Goal: Task Accomplishment & Management: Complete application form

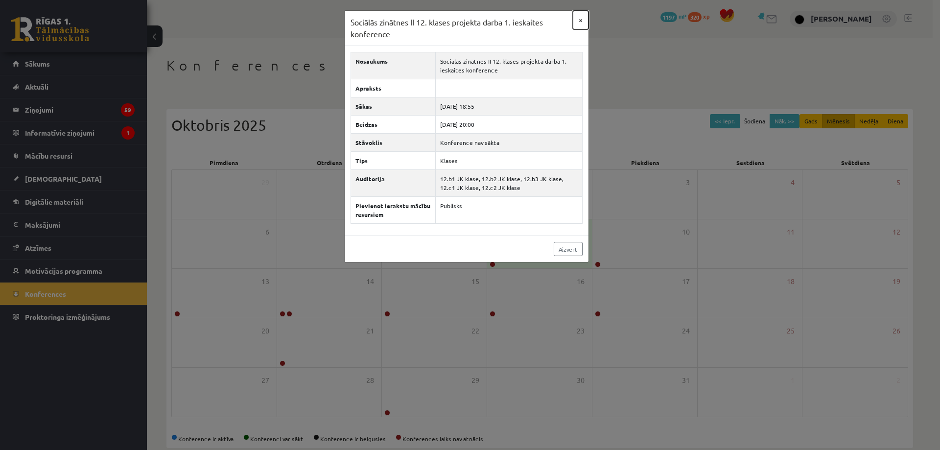
click at [579, 18] on button "×" at bounding box center [581, 20] width 16 height 19
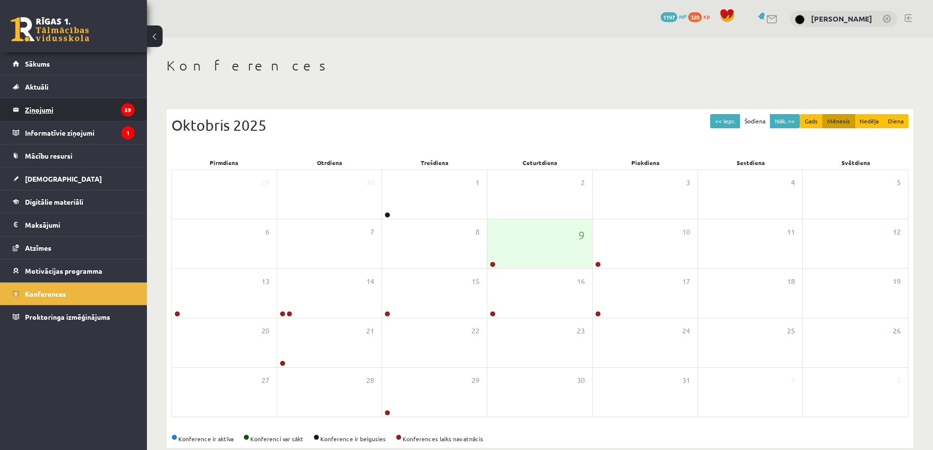
click at [60, 100] on legend "Ziņojumi 59" at bounding box center [80, 109] width 110 height 23
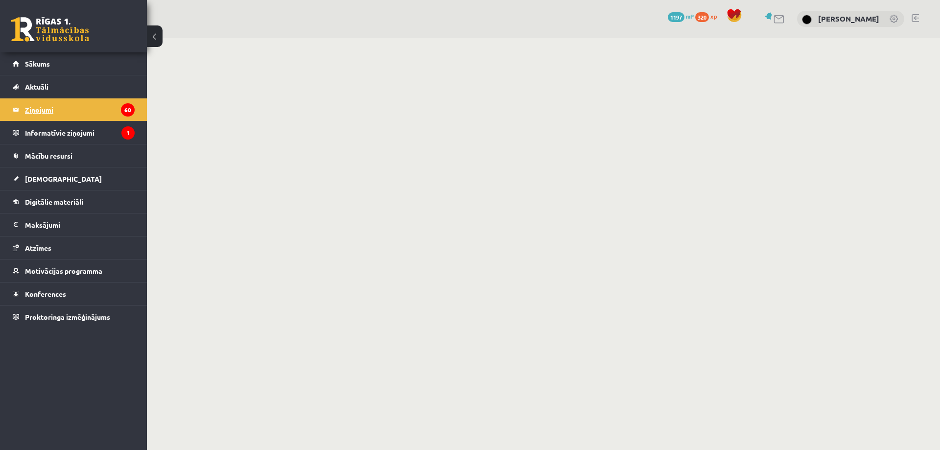
click at [60, 100] on legend "Ziņojumi 60" at bounding box center [80, 109] width 110 height 23
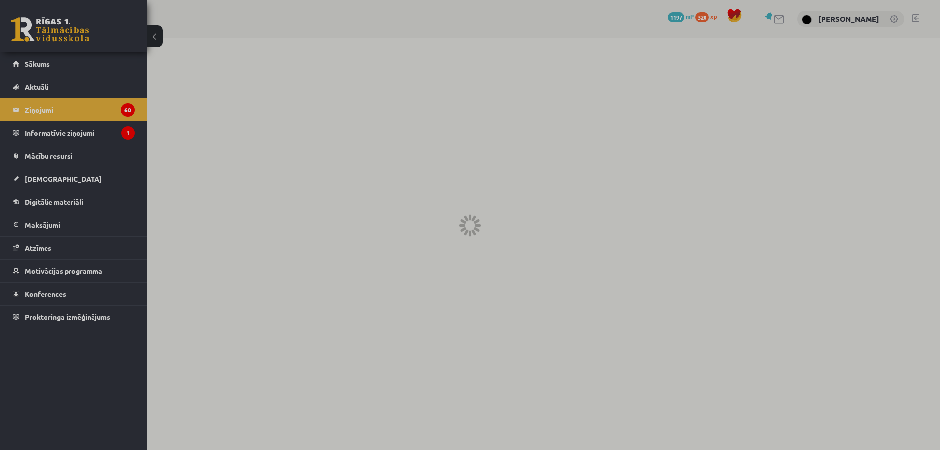
click at [30, 114] on div at bounding box center [470, 225] width 940 height 450
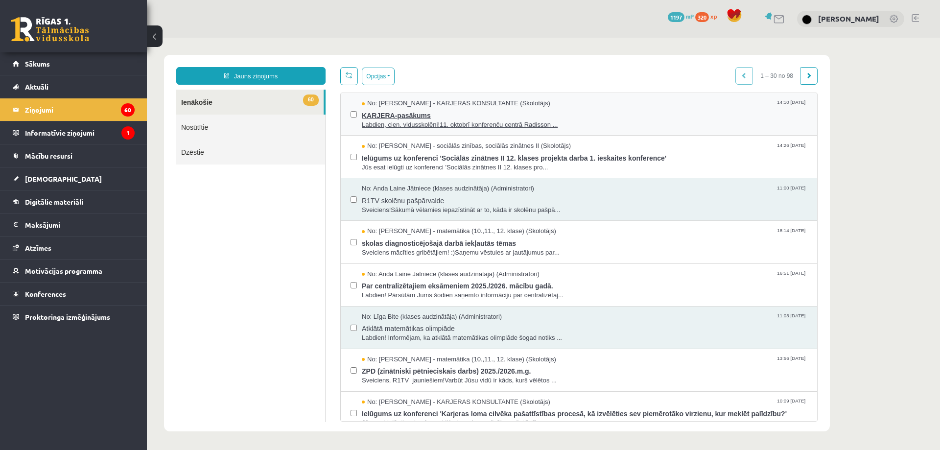
click at [405, 120] on span "Labdien, cien. vidusskolēni!11. oktobrī konferenču centrā Radisson ..." at bounding box center [584, 124] width 445 height 9
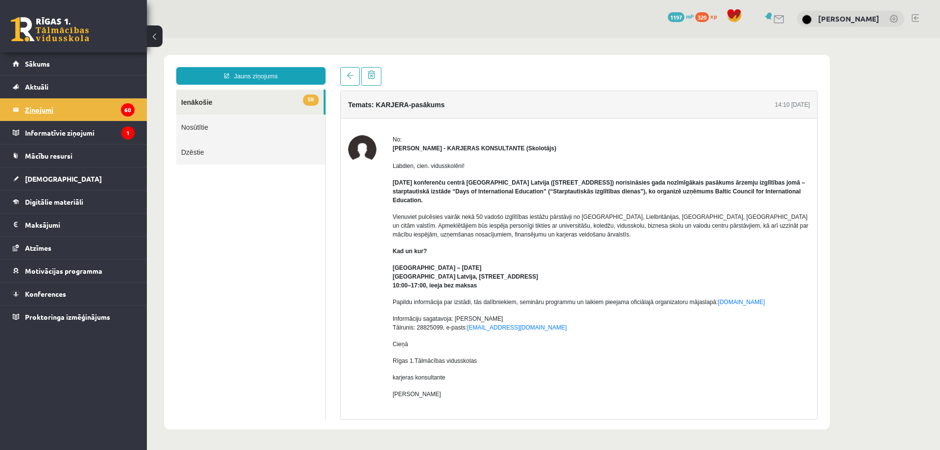
click at [99, 112] on legend "Ziņojumi 60" at bounding box center [80, 109] width 110 height 23
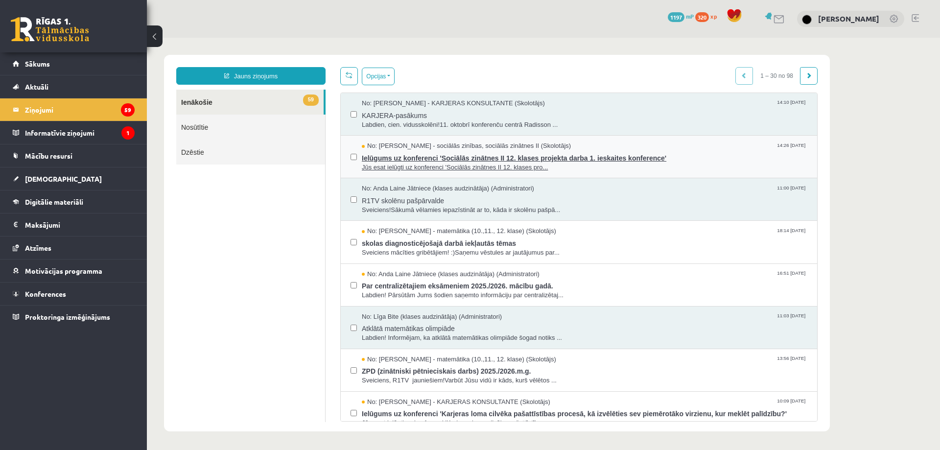
click at [390, 161] on span "Ielūgums uz konferenci 'Sociālās zinātnes II 12. klases projekta darba 1. ieska…" at bounding box center [584, 157] width 445 height 12
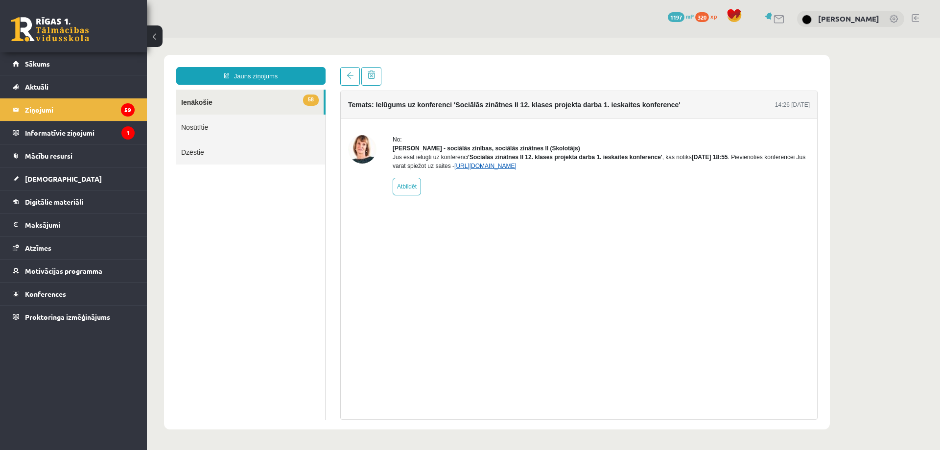
click at [496, 169] on link "https://eskola.r1tv.lv/conferences/4810/join" at bounding box center [485, 166] width 62 height 7
click at [503, 169] on link "https://eskola.r1tv.lv/conferences/4810/join" at bounding box center [485, 166] width 62 height 7
click at [505, 169] on link "https://eskola.r1tv.lv/conferences/4810/join" at bounding box center [485, 166] width 62 height 7
click at [52, 178] on span "[DEMOGRAPHIC_DATA]" at bounding box center [63, 178] width 77 height 9
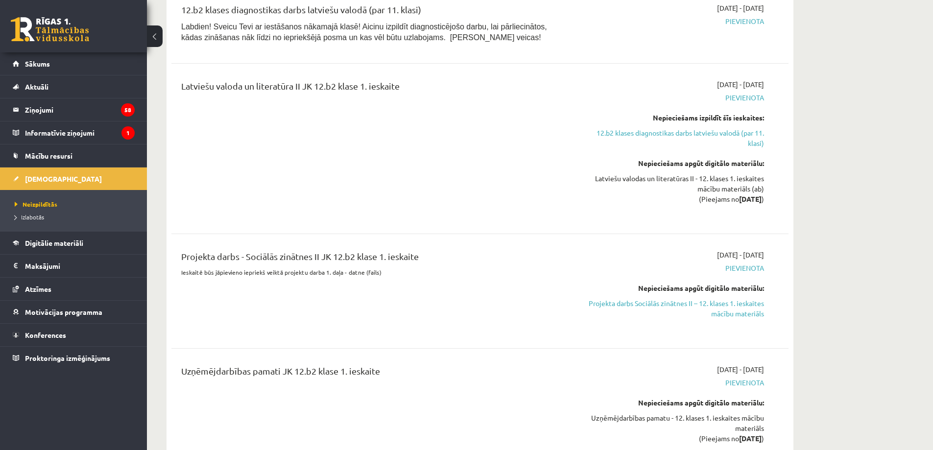
scroll to position [509, 0]
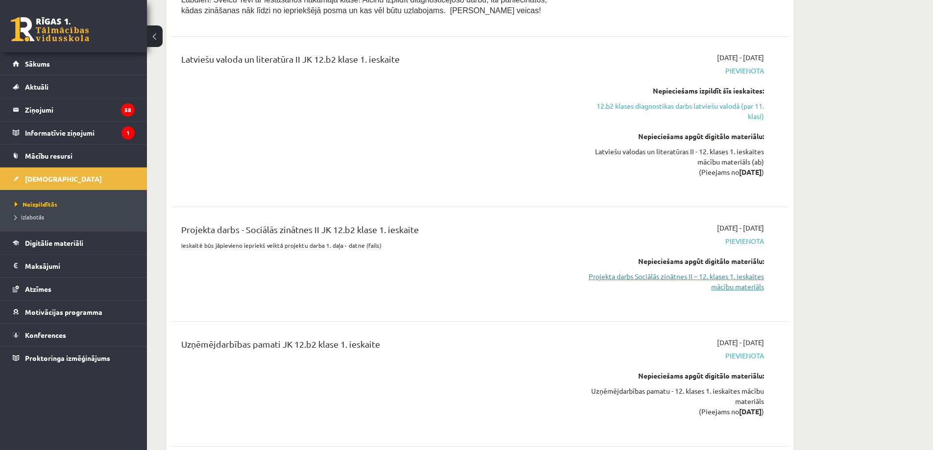
click at [727, 284] on link "Projekta darbs Sociālās zinātnes II – 12. klases 1. ieskaites mācību materiāls" at bounding box center [671, 281] width 185 height 21
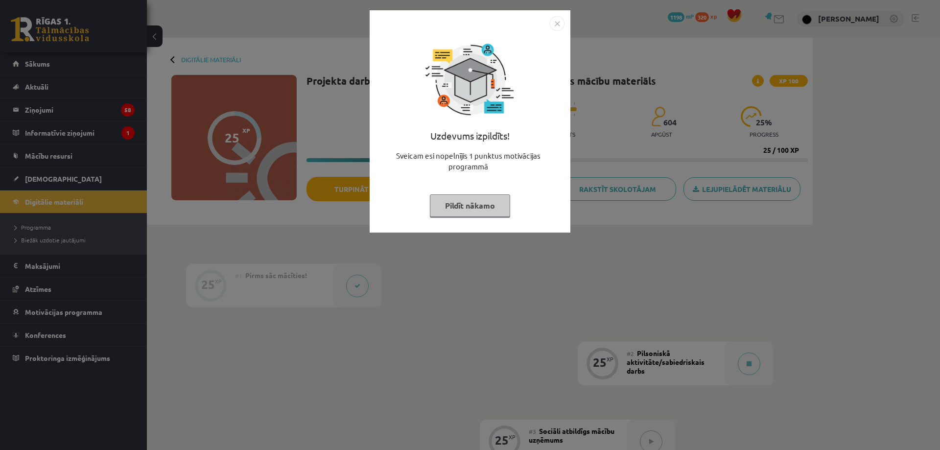
click at [472, 204] on button "Pildīt nākamo" at bounding box center [470, 205] width 80 height 23
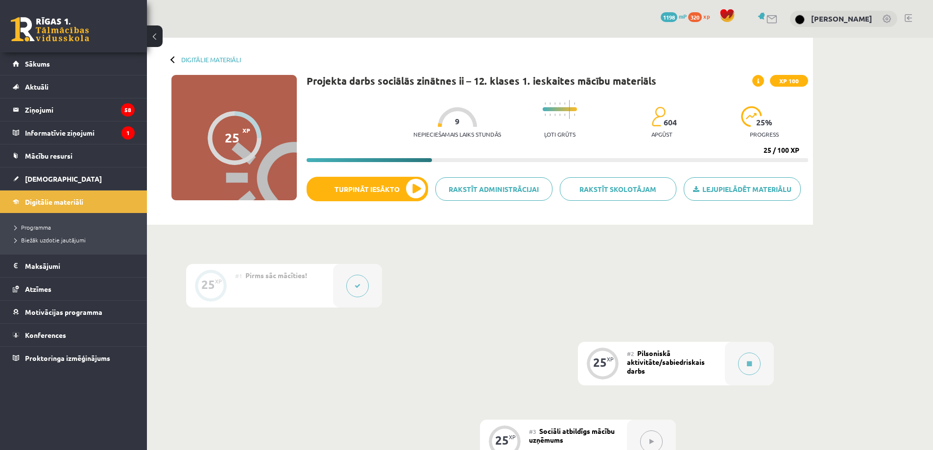
click at [354, 290] on button at bounding box center [357, 286] width 23 height 23
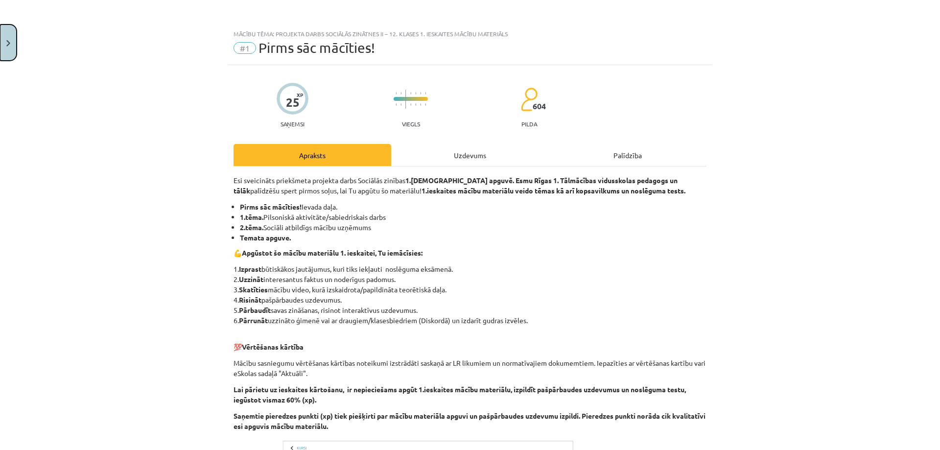
click at [6, 33] on button "Close" at bounding box center [8, 42] width 17 height 36
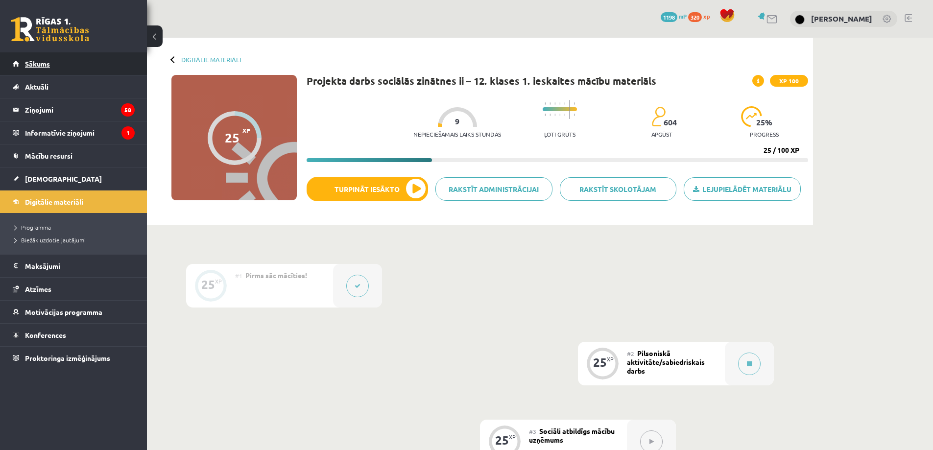
click at [58, 63] on link "Sākums" at bounding box center [74, 63] width 122 height 23
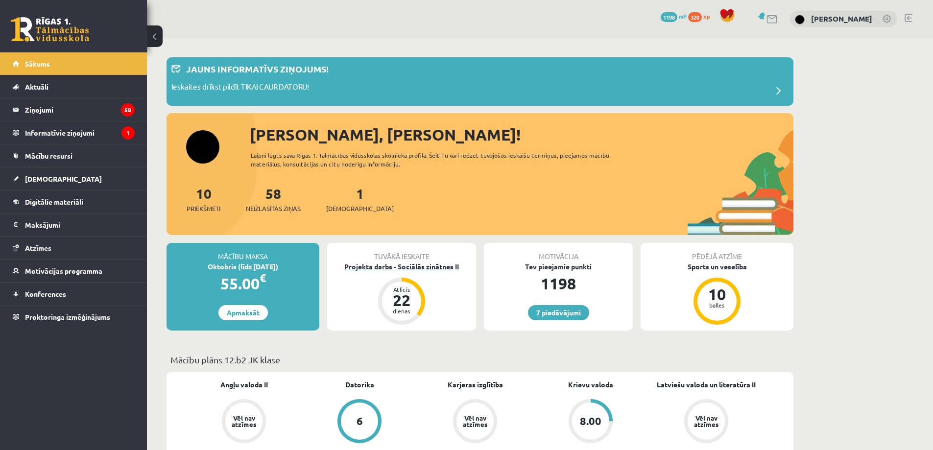
click at [400, 264] on div "Projekta darbs - Sociālās zinātnes II" at bounding box center [401, 266] width 149 height 10
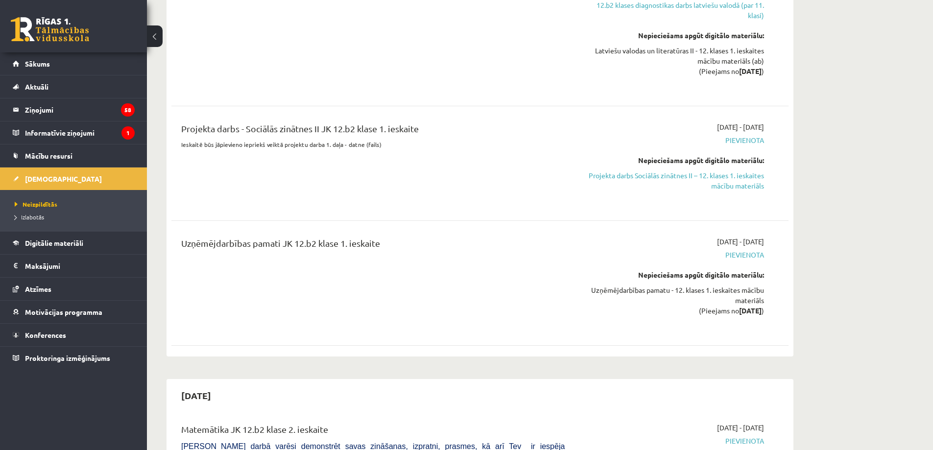
scroll to position [627, 0]
